Goal: Use online tool/utility: Utilize a website feature to perform a specific function

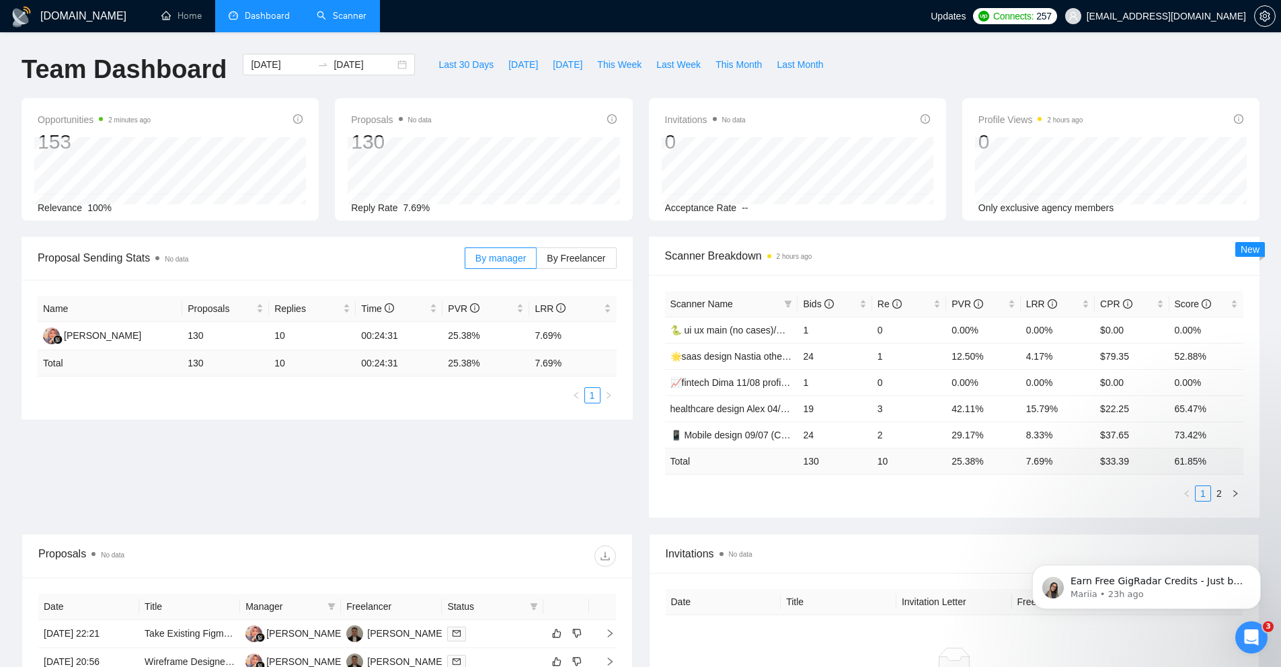
click at [317, 17] on link "Scanner" at bounding box center [342, 15] width 50 height 11
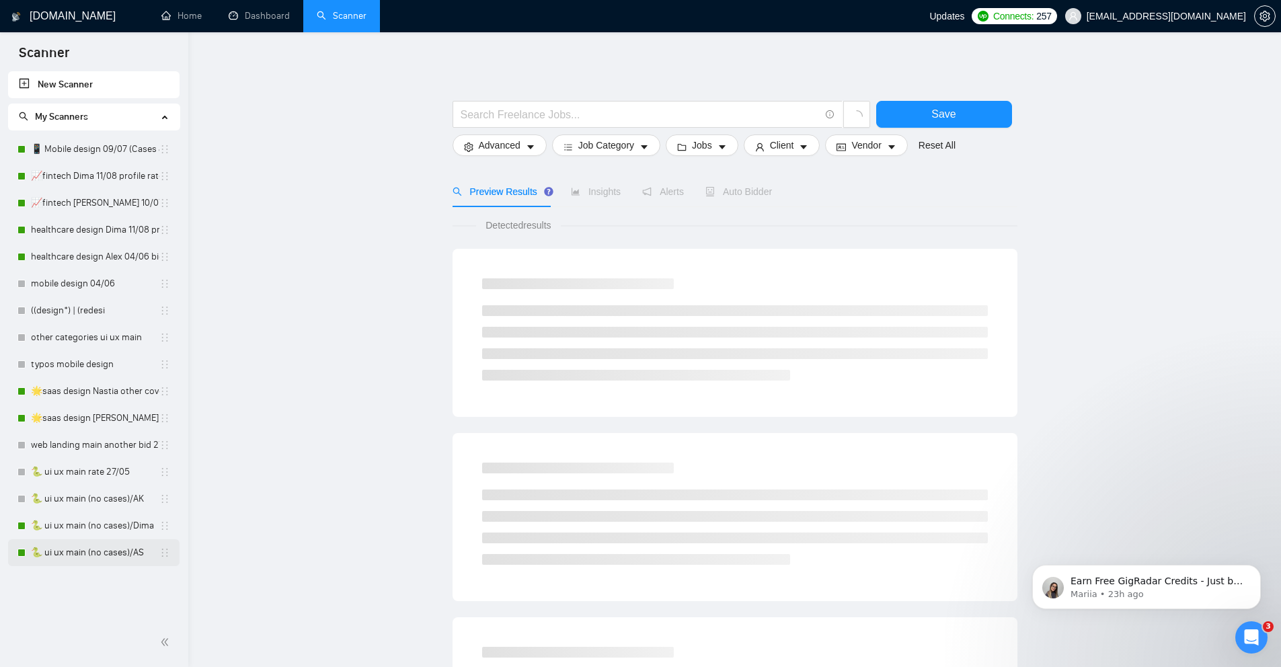
click at [80, 549] on link "🐍 ui ux main (no cases)/AS" at bounding box center [95, 552] width 128 height 27
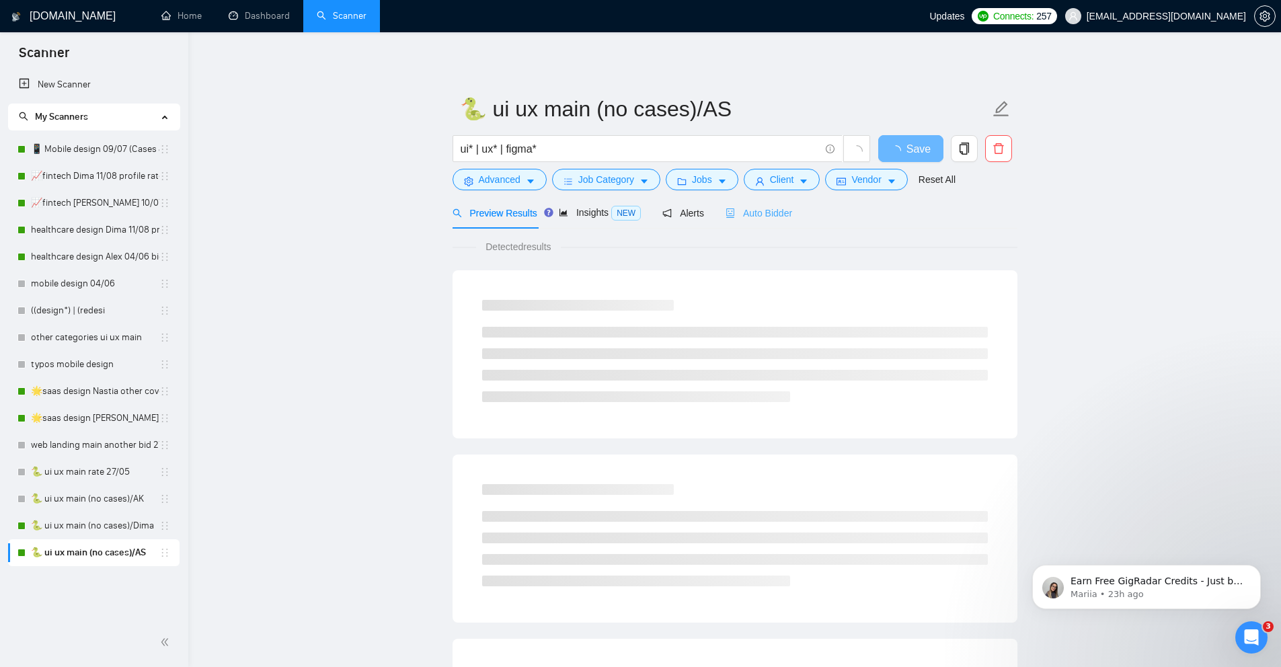
click at [777, 202] on div "Auto Bidder" at bounding box center [758, 213] width 67 height 32
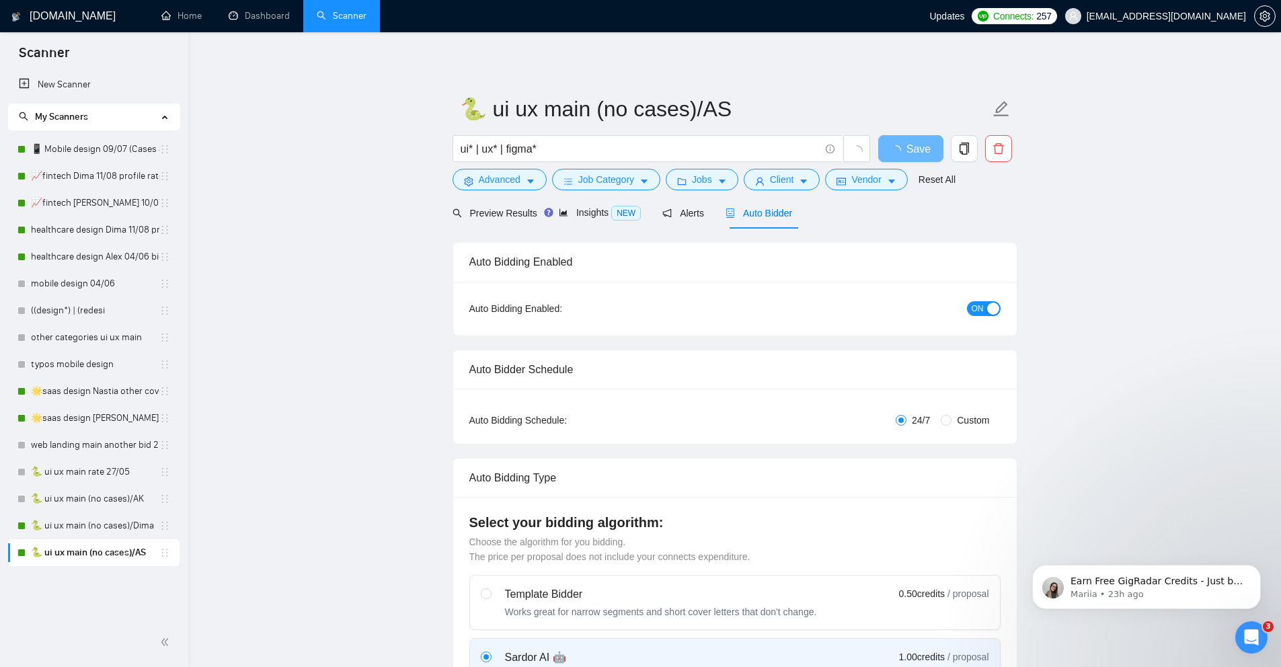
radio input "false"
radio input "true"
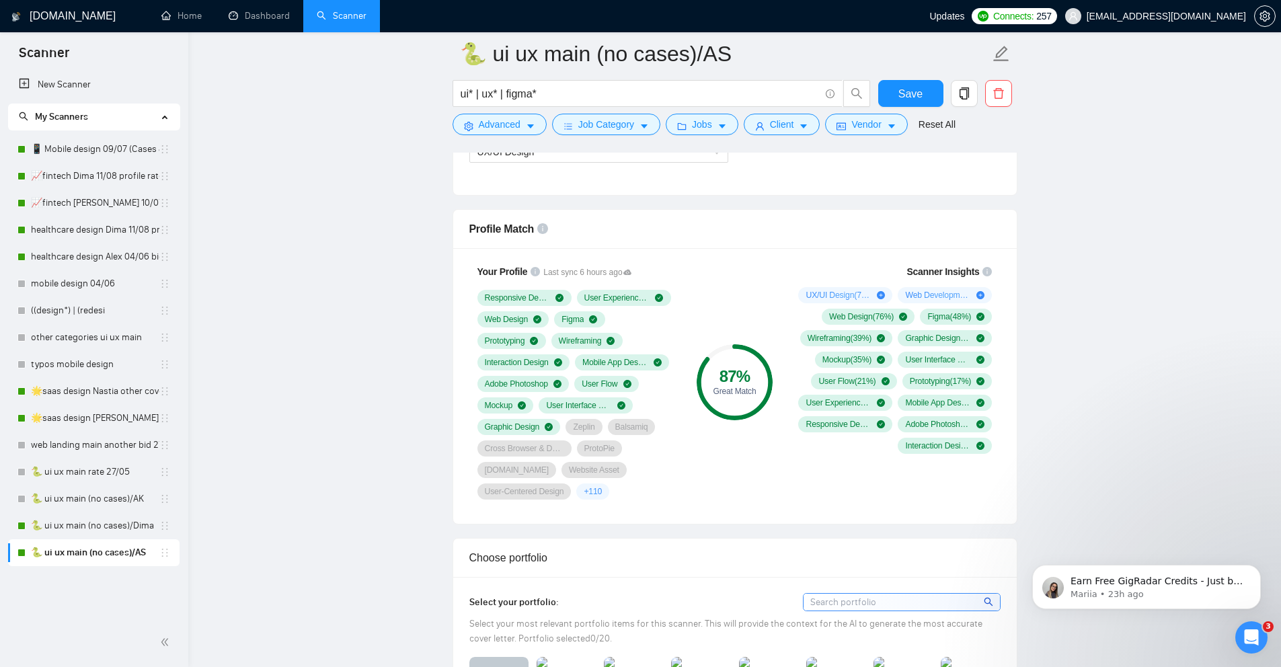
scroll to position [987, 0]
